Goal: Task Accomplishment & Management: Use online tool/utility

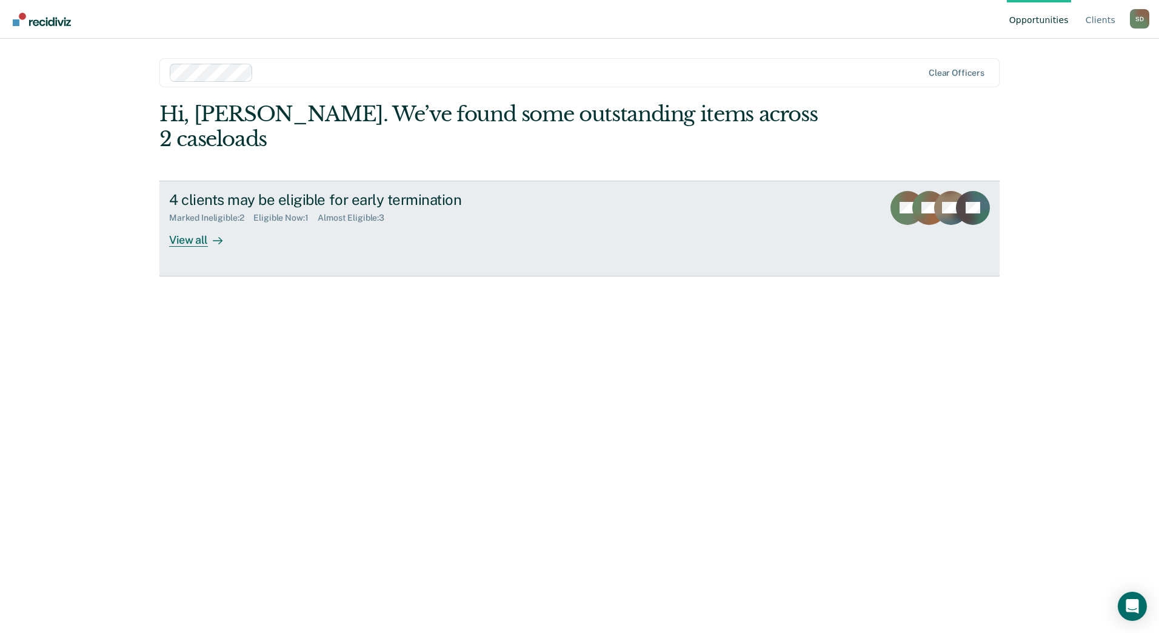
click at [378, 191] on div "4 clients may be eligible for early termination" at bounding box center [381, 200] width 425 height 18
